Goal: Use online tool/utility

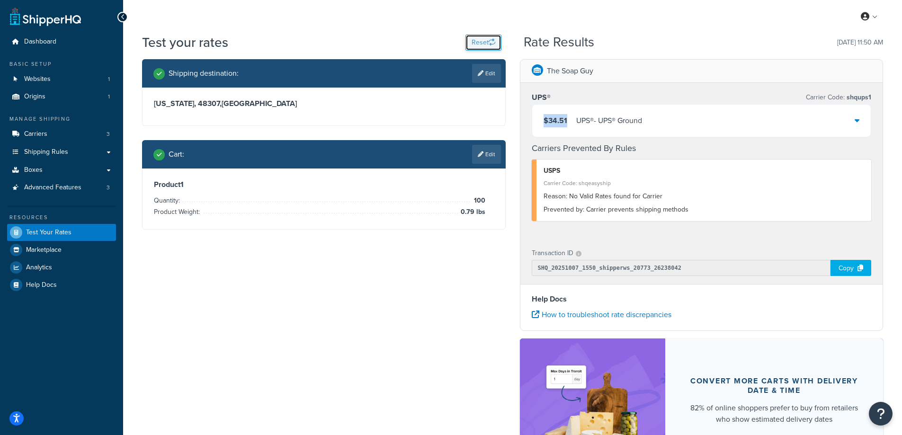
click at [476, 40] on button "Reset" at bounding box center [484, 43] width 36 height 16
select select "[GEOGRAPHIC_DATA]"
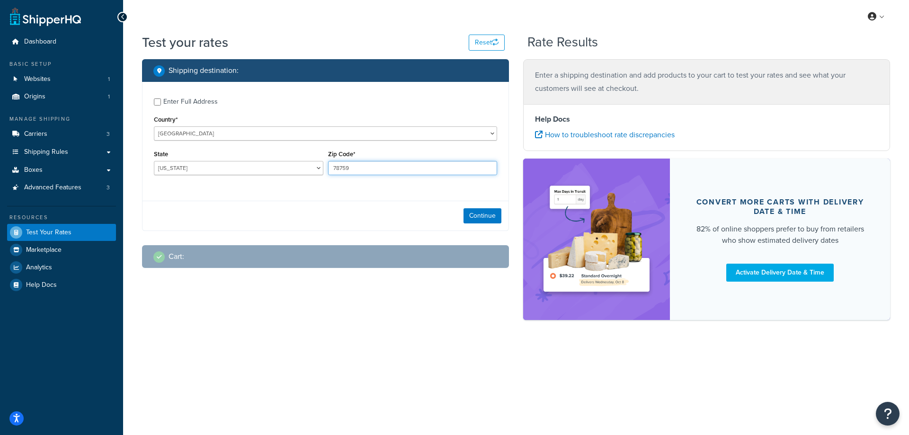
drag, startPoint x: 365, startPoint y: 165, endPoint x: 328, endPoint y: 163, distance: 37.5
click at [328, 163] on input "78759" at bounding box center [413, 168] width 170 height 14
paste input "23188"
type input "23188"
click at [286, 182] on div "State [US_STATE] [US_STATE] [US_STATE] [US_STATE] [US_STATE] Armed Forces Ameri…" at bounding box center [239, 165] width 174 height 35
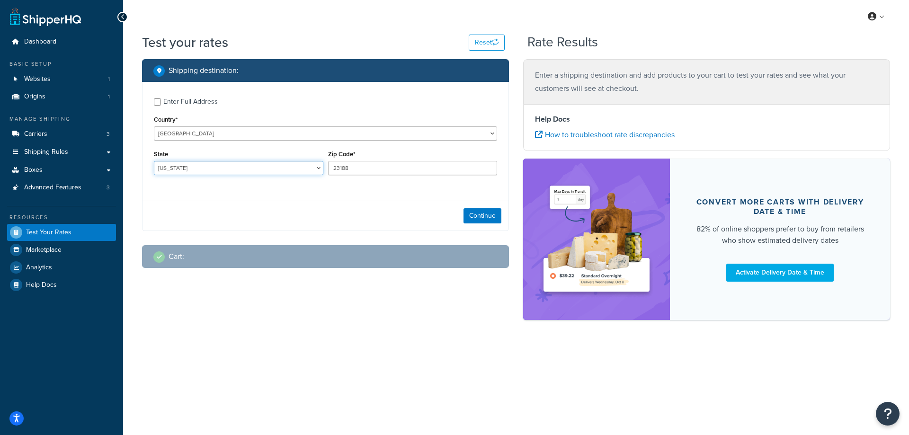
drag, startPoint x: 188, startPoint y: 168, endPoint x: 153, endPoint y: 164, distance: 35.3
click at [153, 164] on div "State [US_STATE] [US_STATE] [US_STATE] [US_STATE] [US_STATE] Armed Forces Ameri…" at bounding box center [239, 165] width 174 height 35
select select "VA"
click at [154, 161] on select "[US_STATE] [US_STATE] [US_STATE] [US_STATE] [US_STATE] Armed Forces Americas Ar…" at bounding box center [239, 168] width 170 height 14
click at [479, 219] on button "Continue" at bounding box center [483, 215] width 38 height 15
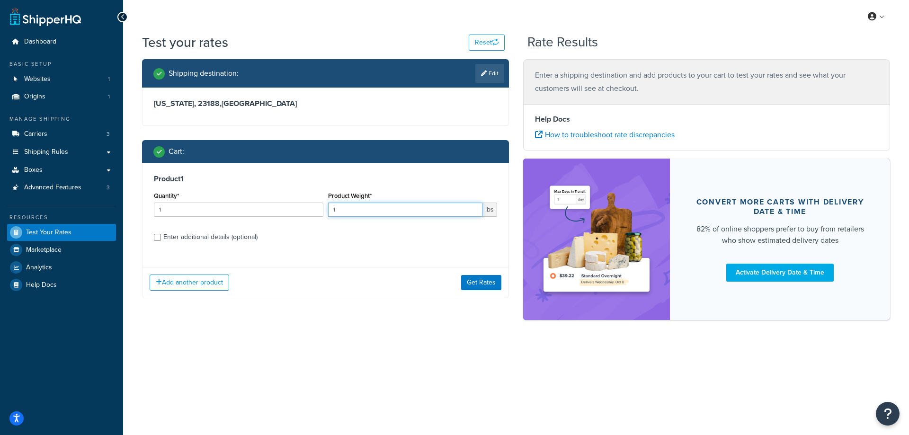
drag, startPoint x: 363, startPoint y: 207, endPoint x: 326, endPoint y: 210, distance: 37.1
click at [326, 210] on div "Product Weight* 1 lbs" at bounding box center [413, 206] width 174 height 35
paste input "0.2"
type input "0.21"
click at [267, 211] on input "1" at bounding box center [239, 210] width 170 height 14
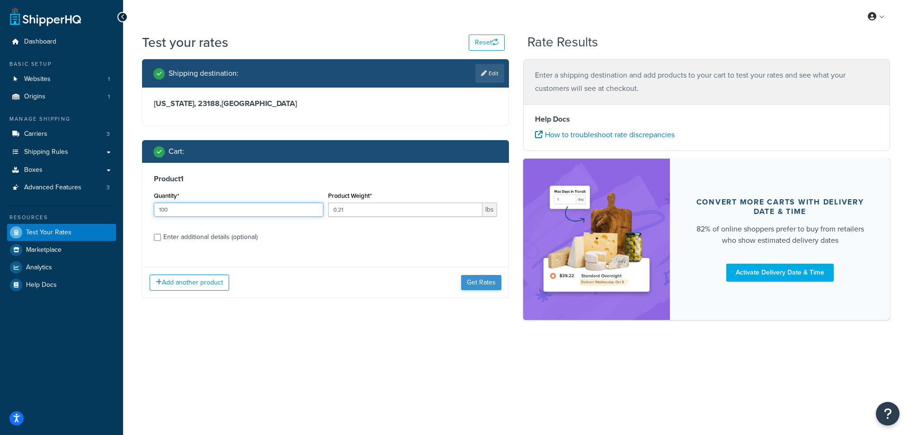
type input "100"
click at [473, 285] on button "Get Rates" at bounding box center [481, 282] width 40 height 15
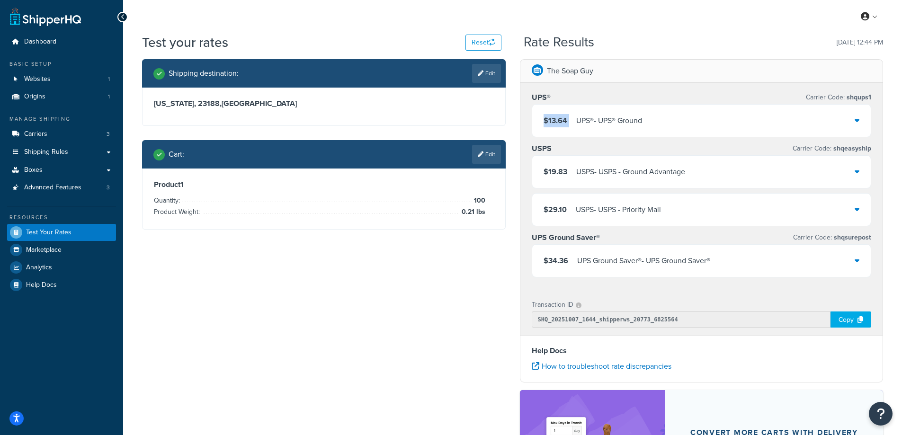
drag, startPoint x: 572, startPoint y: 121, endPoint x: 541, endPoint y: 120, distance: 30.3
click at [541, 120] on div "$13.64 UPS® - UPS® Ground" at bounding box center [701, 121] width 339 height 32
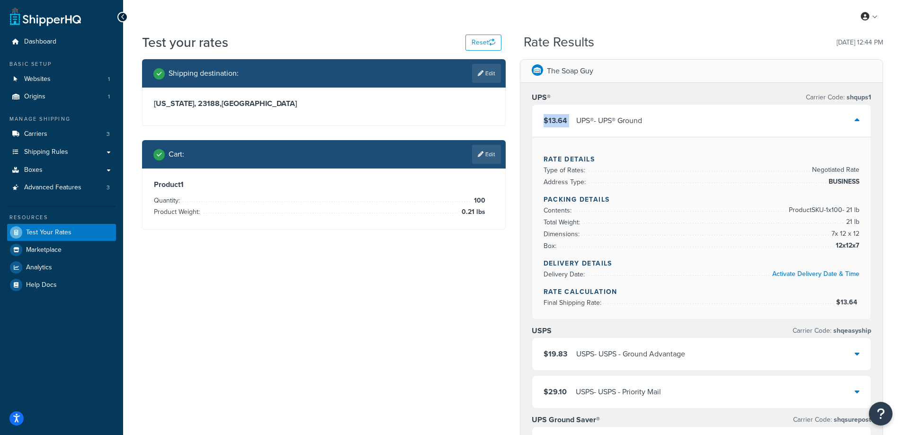
copy span "$13.64"
click at [483, 42] on button "Reset" at bounding box center [484, 43] width 36 height 16
select select "[GEOGRAPHIC_DATA]"
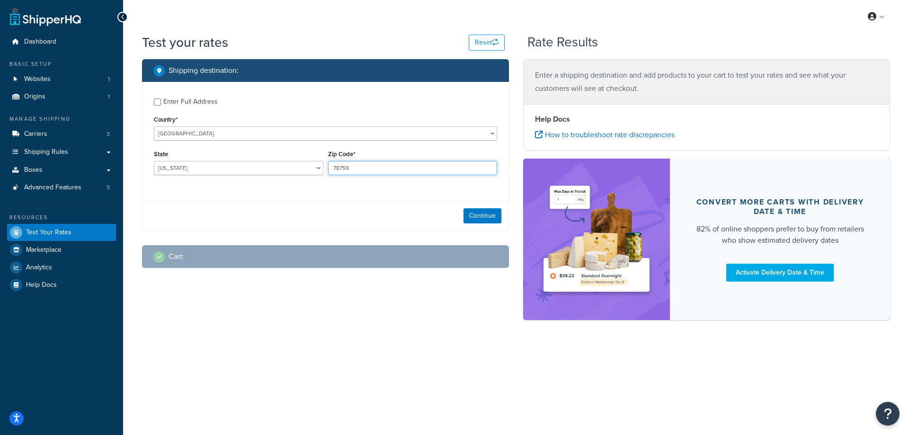
drag, startPoint x: 380, startPoint y: 170, endPoint x: 327, endPoint y: 168, distance: 52.6
click at [327, 168] on div "Zip Code* 78759" at bounding box center [413, 165] width 174 height 35
paste input "10"
type input "78109"
click at [273, 188] on div "Enter Full Address Country* [GEOGRAPHIC_DATA] [GEOGRAPHIC_DATA] [GEOGRAPHIC_DAT…" at bounding box center [326, 138] width 366 height 112
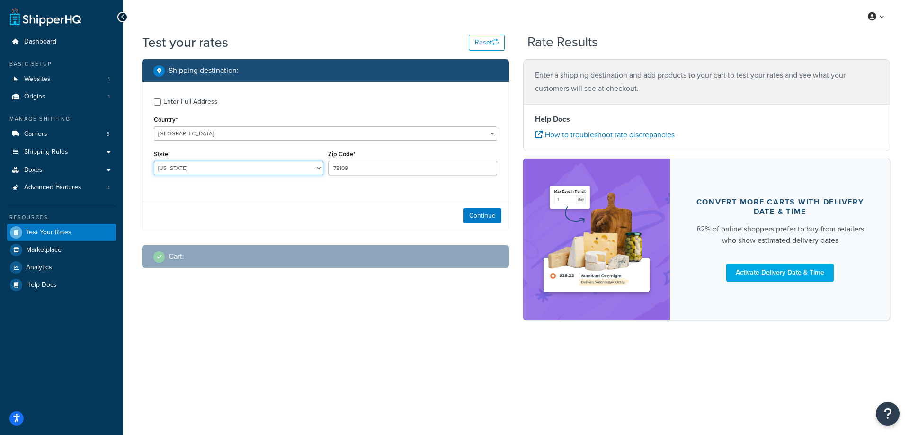
click at [199, 162] on select "[US_STATE] [US_STATE] [US_STATE] [US_STATE] [US_STATE] Armed Forces Americas Ar…" at bounding box center [239, 168] width 170 height 14
click at [126, 175] on div "Test your rates Reset Rate Results Shipping destination : Enter Full Address Co…" at bounding box center [516, 193] width 786 height 320
click at [481, 218] on button "Continue" at bounding box center [483, 215] width 38 height 15
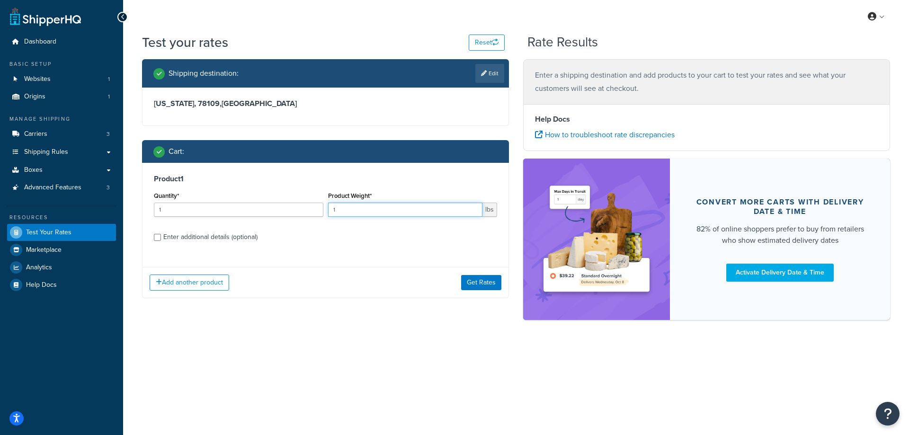
drag, startPoint x: 351, startPoint y: 206, endPoint x: 325, endPoint y: 206, distance: 26.1
click at [326, 206] on div "Product Weight* 1 lbs" at bounding box center [413, 206] width 174 height 35
paste input "0.40"
type input "0.40"
click at [278, 210] on input "1" at bounding box center [239, 210] width 170 height 14
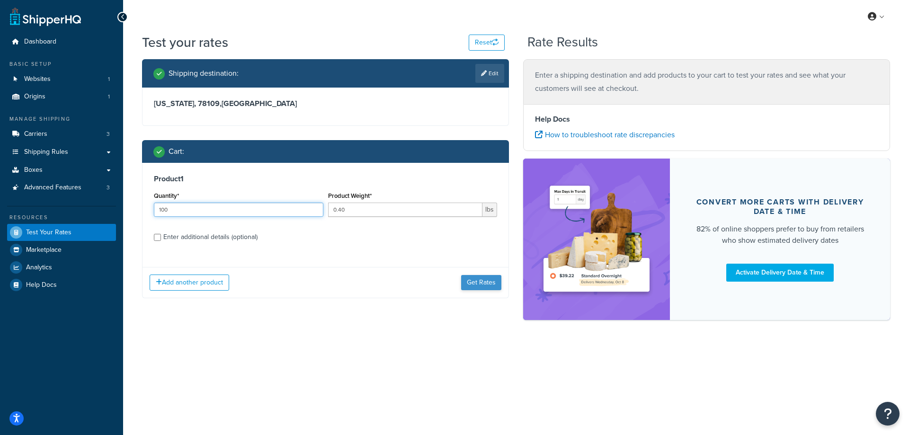
type input "100"
click at [472, 281] on button "Get Rates" at bounding box center [481, 282] width 40 height 15
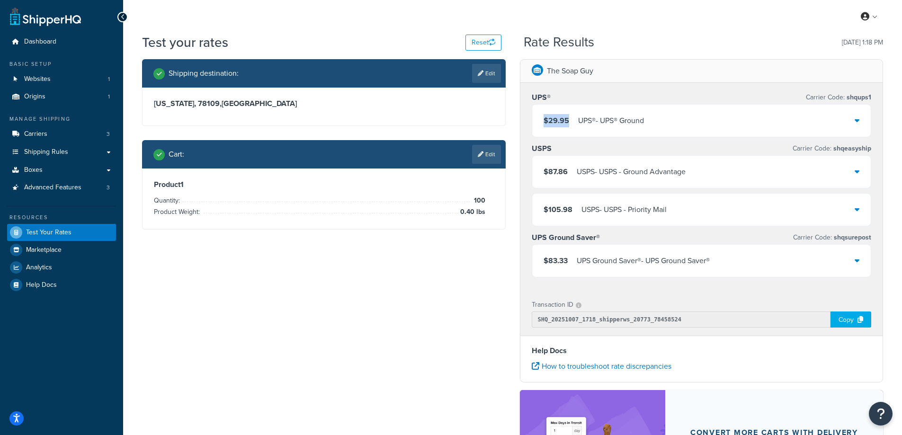
drag, startPoint x: 570, startPoint y: 119, endPoint x: 543, endPoint y: 121, distance: 27.5
click at [543, 121] on div "$29.95 UPS® - UPS® Ground" at bounding box center [701, 121] width 339 height 32
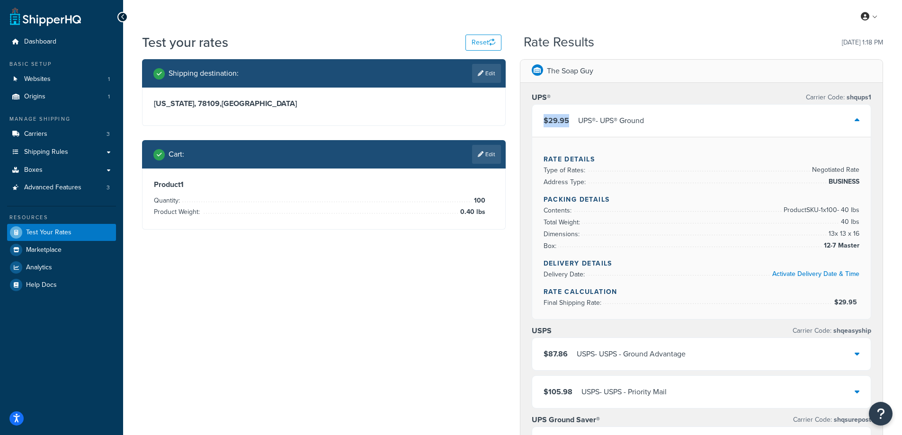
copy span "$29.95"
